Goal: Transaction & Acquisition: Book appointment/travel/reservation

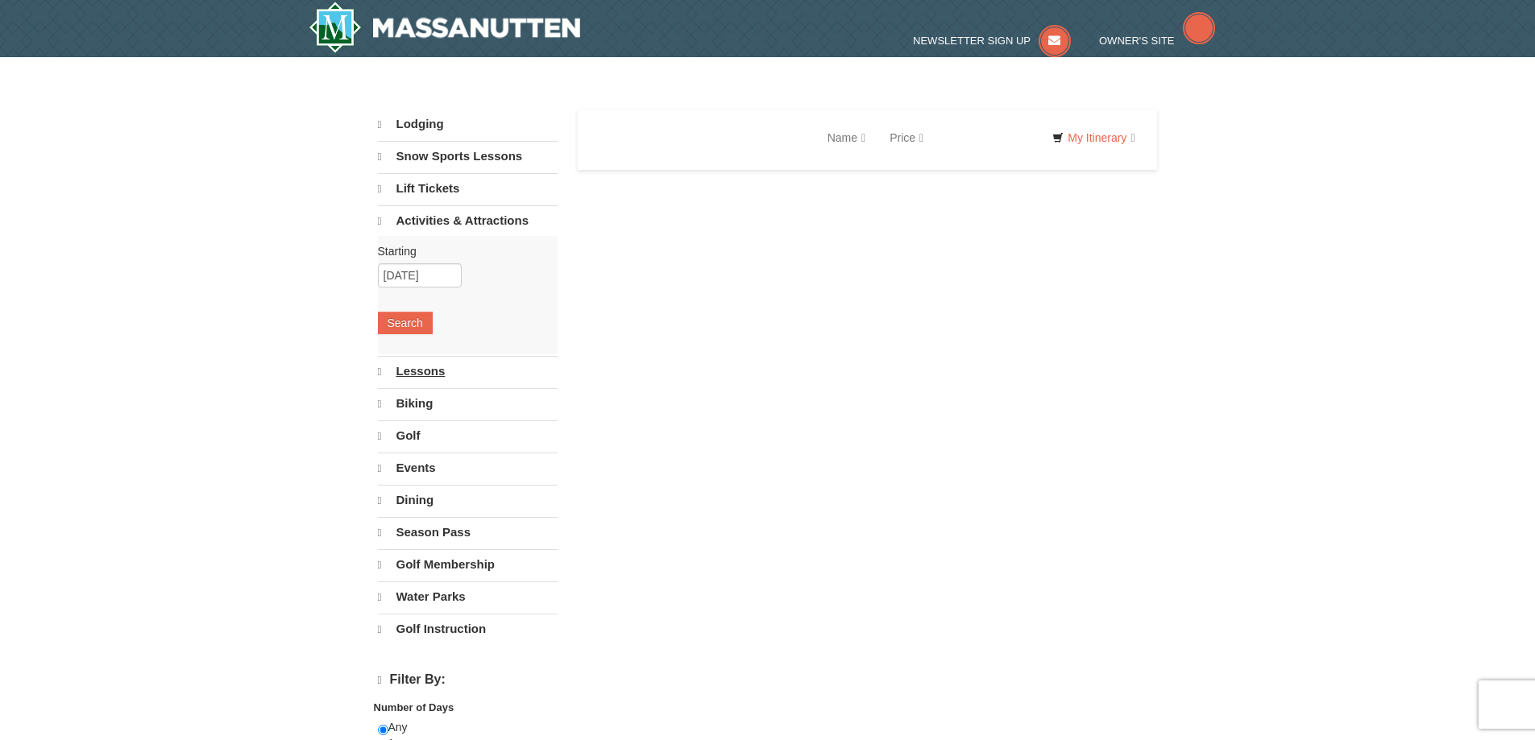
select select "10"
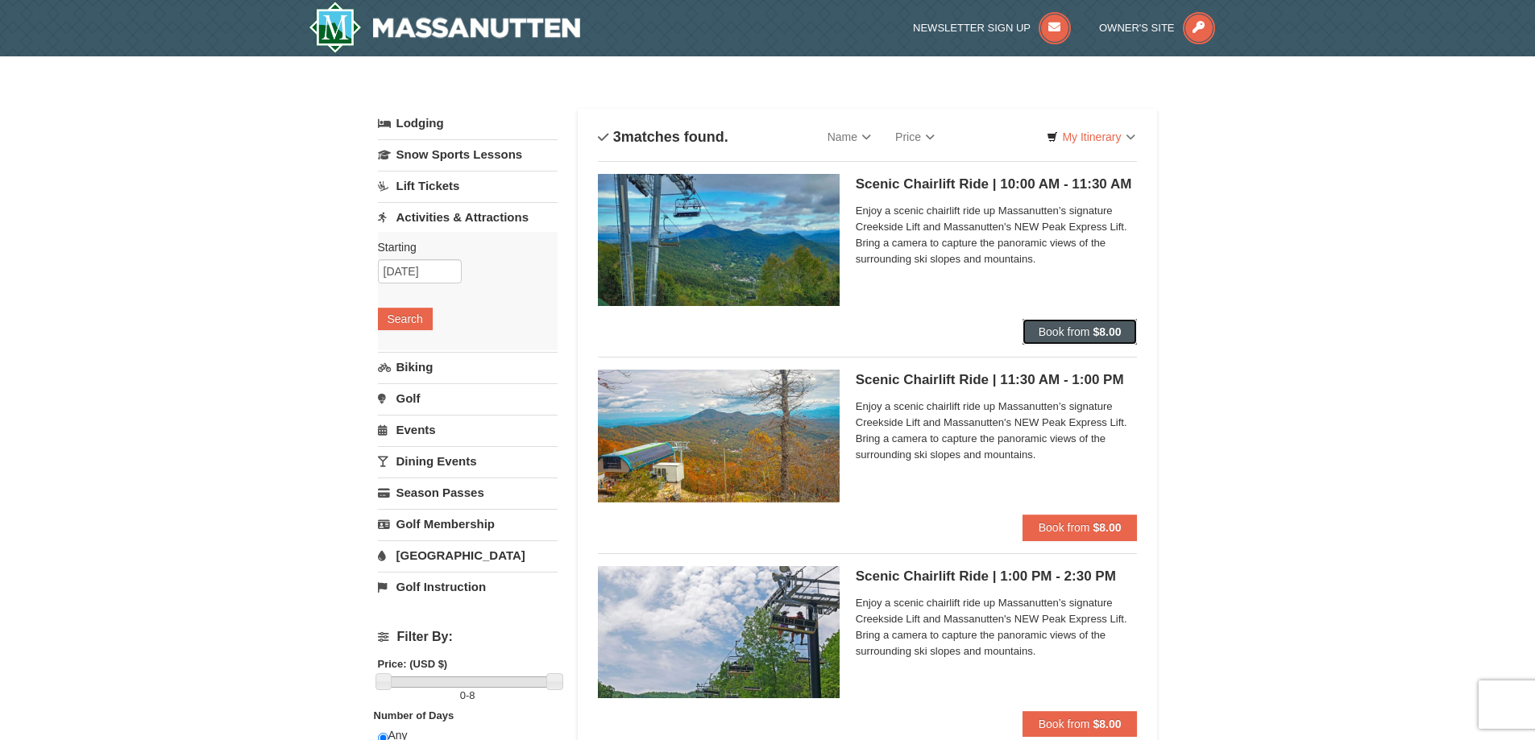
click at [1058, 336] on span "Book from" at bounding box center [1065, 331] width 52 height 13
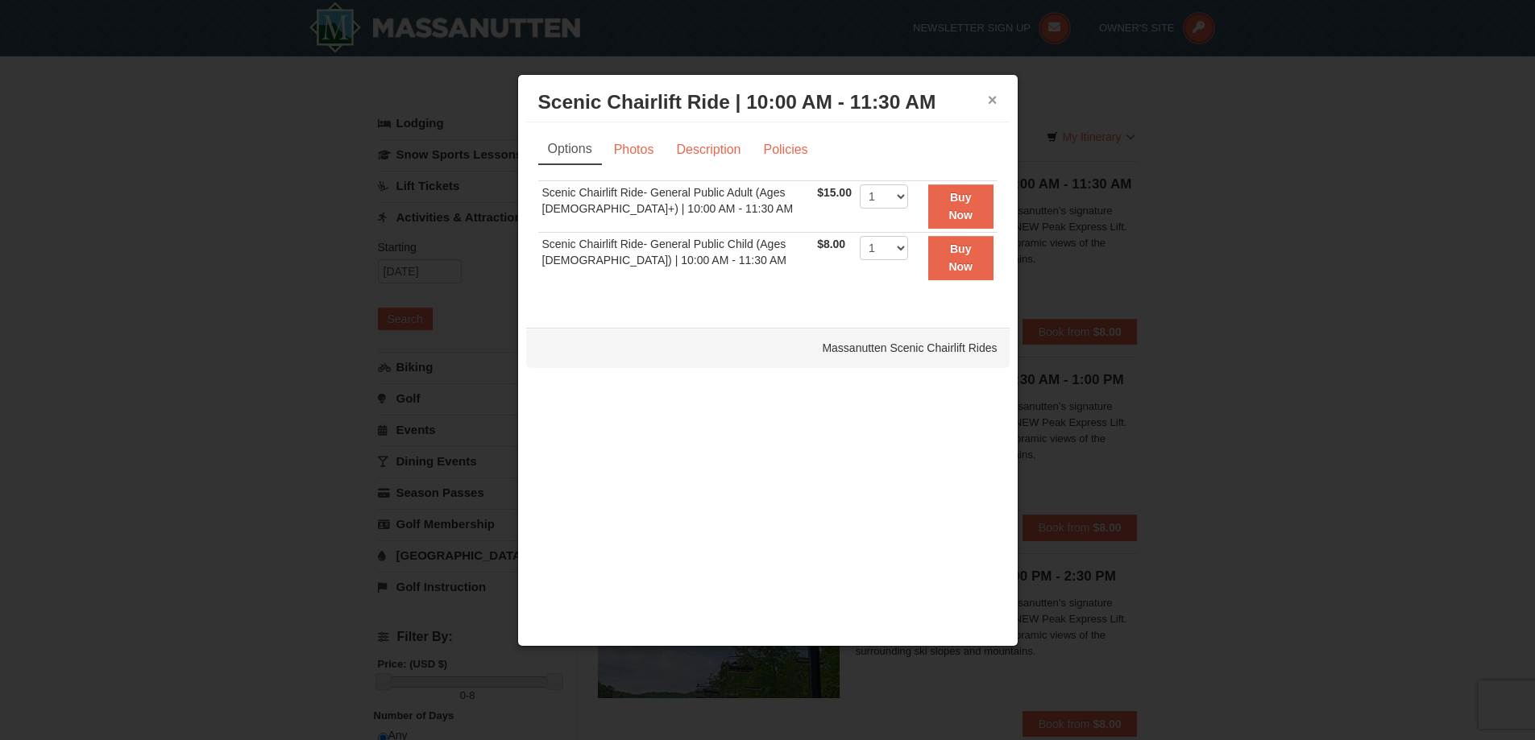
click at [996, 99] on button "×" at bounding box center [993, 100] width 10 height 16
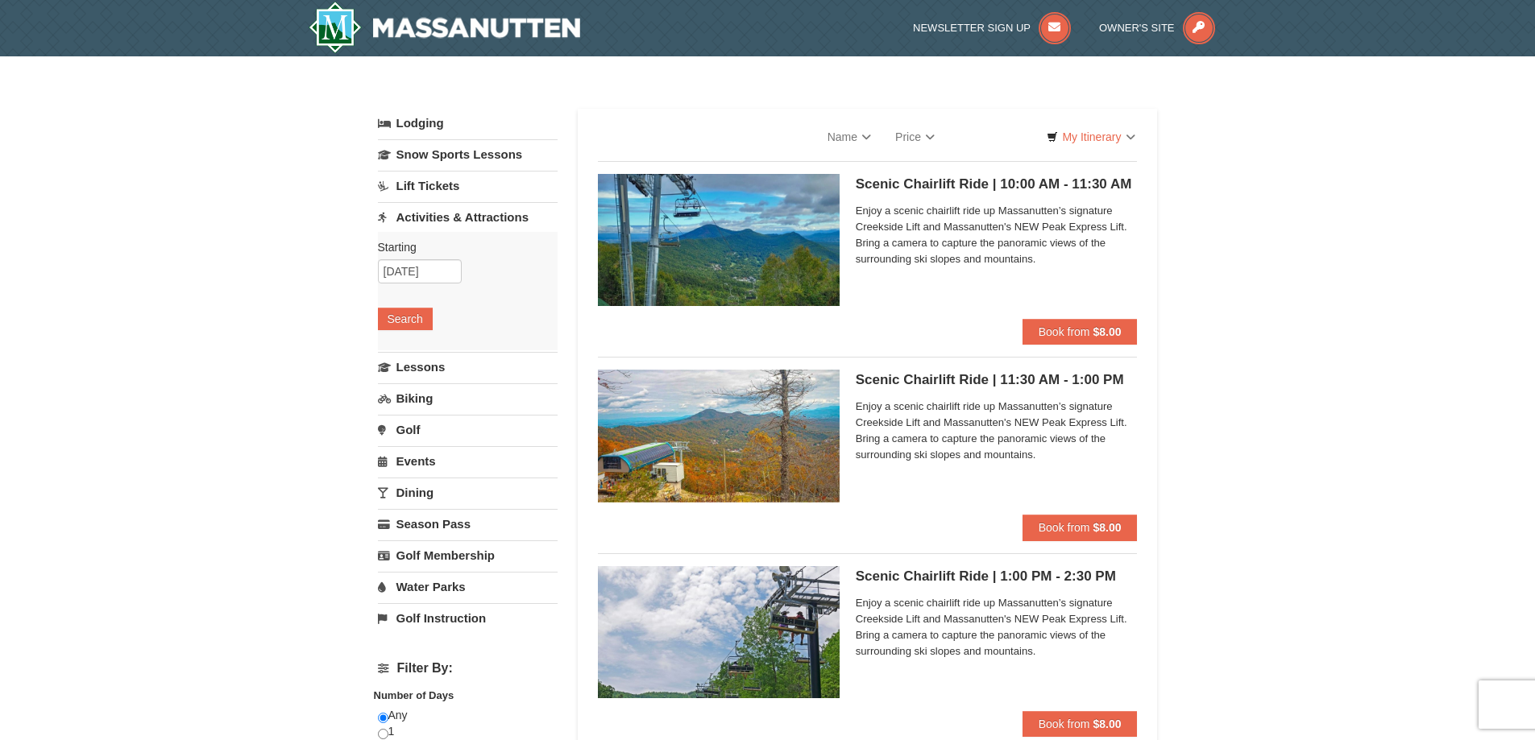
select select "10"
